Goal: Use online tool/utility: Utilize a website feature to perform a specific function

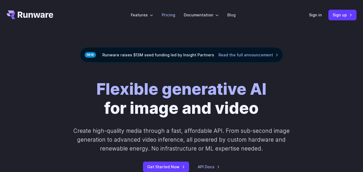
click at [166, 13] on link "Pricing" at bounding box center [168, 15] width 13 height 6
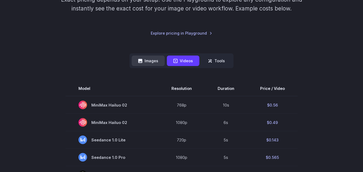
scroll to position [97, 0]
click at [151, 63] on button "Images" at bounding box center [148, 60] width 33 height 10
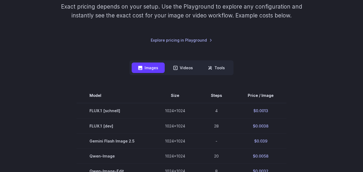
scroll to position [92, 0]
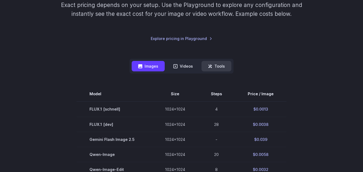
click at [211, 68] on icon at bounding box center [212, 67] width 2 height 2
click at [212, 69] on button "Tools" at bounding box center [217, 66] width 30 height 10
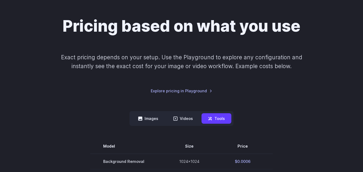
scroll to position [0, 0]
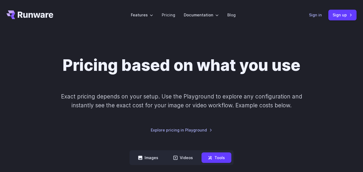
click at [322, 15] on link "Sign in" at bounding box center [315, 15] width 13 height 6
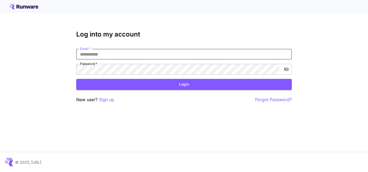
click at [124, 53] on input "Email   *" at bounding box center [183, 54] width 215 height 11
click at [109, 97] on p "Sign up" at bounding box center [106, 100] width 15 height 7
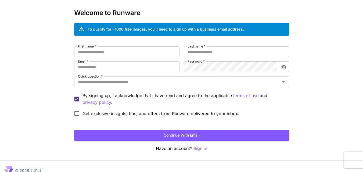
scroll to position [21, 0]
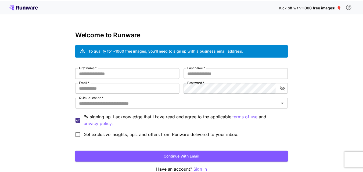
scroll to position [21, 0]
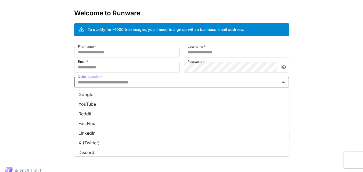
click at [104, 80] on input "Quick question   *" at bounding box center [177, 83] width 203 height 8
click at [94, 92] on li "Google" at bounding box center [181, 95] width 215 height 10
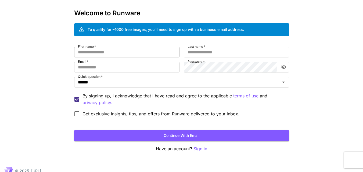
click at [105, 52] on input "First name   *" at bounding box center [126, 52] width 105 height 11
type input "****"
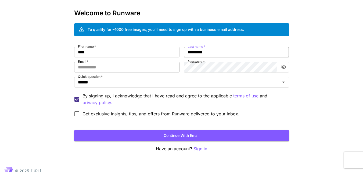
type input "*********"
click at [98, 70] on input "Email   *" at bounding box center [126, 67] width 105 height 11
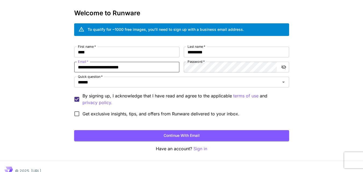
type input "**********"
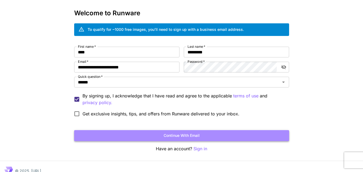
click at [123, 136] on button "Continue with email" at bounding box center [181, 135] width 215 height 11
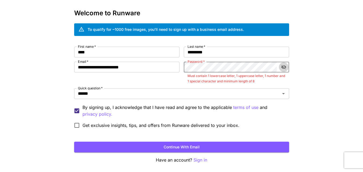
click at [284, 68] on icon "toggle password visibility" at bounding box center [283, 67] width 5 height 4
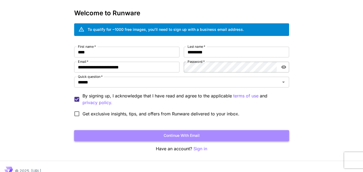
click at [157, 131] on button "Continue with email" at bounding box center [181, 135] width 215 height 11
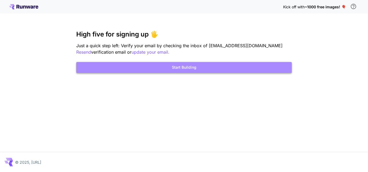
click at [180, 72] on button "Start Building" at bounding box center [183, 67] width 215 height 11
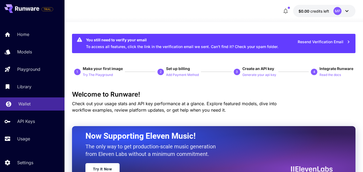
click at [24, 108] on link "Wallet" at bounding box center [32, 104] width 65 height 13
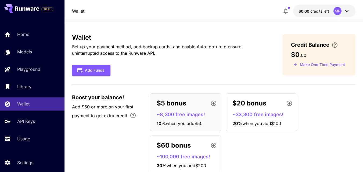
scroll to position [17, 0]
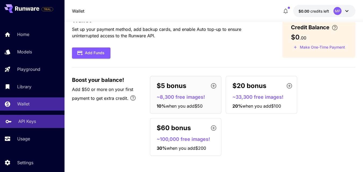
click at [18, 126] on link "API Keys" at bounding box center [32, 121] width 65 height 13
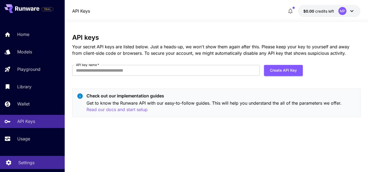
click at [23, 166] on p "Settings" at bounding box center [26, 163] width 16 height 6
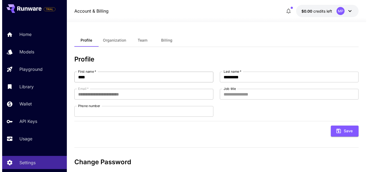
scroll to position [49, 0]
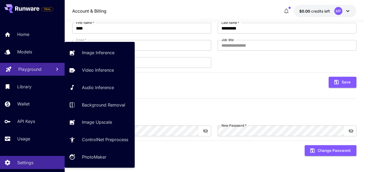
click at [32, 69] on p "Playground" at bounding box center [29, 69] width 23 height 6
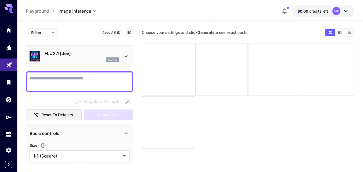
click at [115, 58] on p "flux1d" at bounding box center [112, 60] width 9 height 4
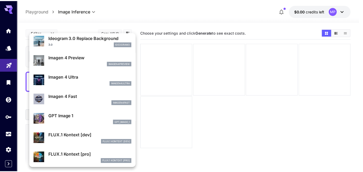
scroll to position [258, 0]
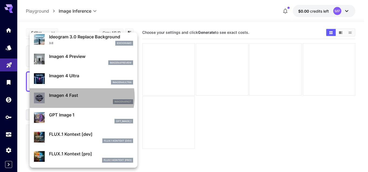
click at [78, 97] on p "Imagen 4 Fast" at bounding box center [91, 95] width 84 height 6
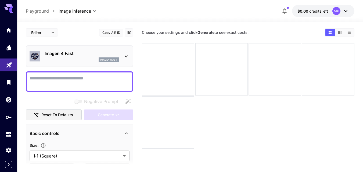
click at [79, 82] on textarea "Negative Prompt" at bounding box center [80, 81] width 100 height 13
type textarea "*"
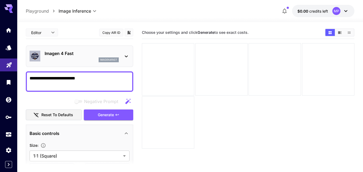
type textarea "**********"
click at [131, 99] on icon "button" at bounding box center [128, 101] width 6 height 6
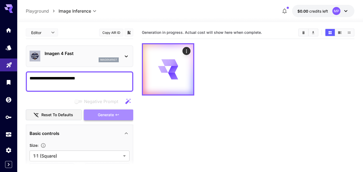
click at [96, 116] on button "Generate" at bounding box center [109, 115] width 50 height 11
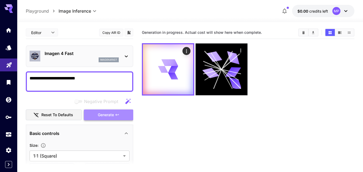
click at [96, 116] on button "Generate" at bounding box center [109, 115] width 50 height 11
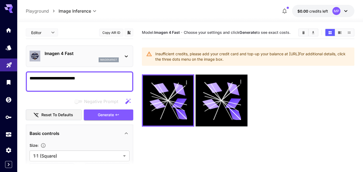
click at [111, 60] on p "imagen4fast" at bounding box center [108, 60] width 17 height 4
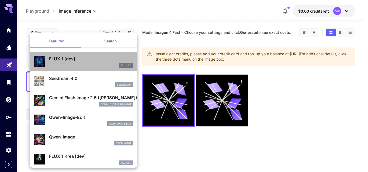
click at [98, 62] on p "FLUX.1 [dev]" at bounding box center [91, 59] width 84 height 6
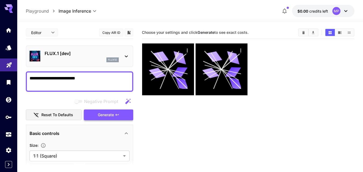
click at [109, 114] on span "Generate" at bounding box center [106, 115] width 16 height 7
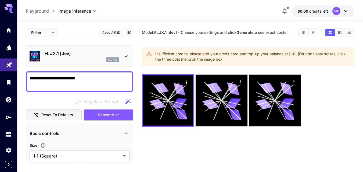
click at [256, 57] on div "Insufficient credits, please add your credit card and top-up your balance at ht…" at bounding box center [253, 56] width 195 height 15
